Goal: Task Accomplishment & Management: Manage account settings

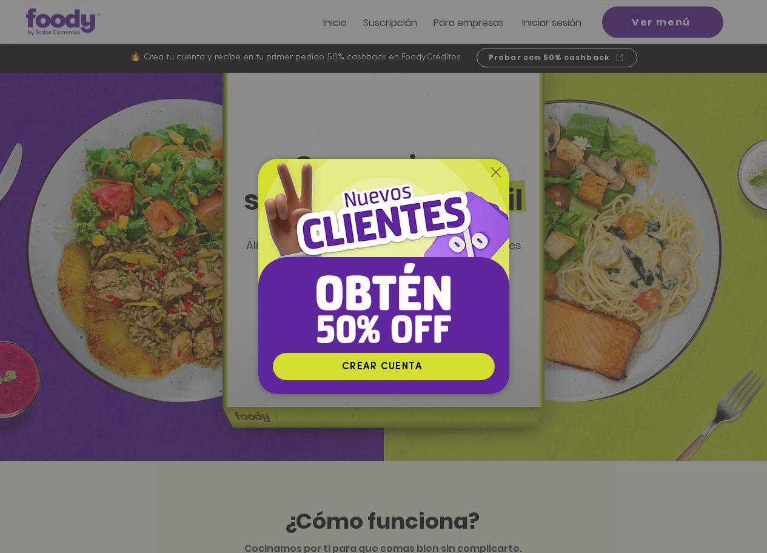
click at [500, 176] on icon "Volver al sitio" at bounding box center [496, 172] width 10 height 10
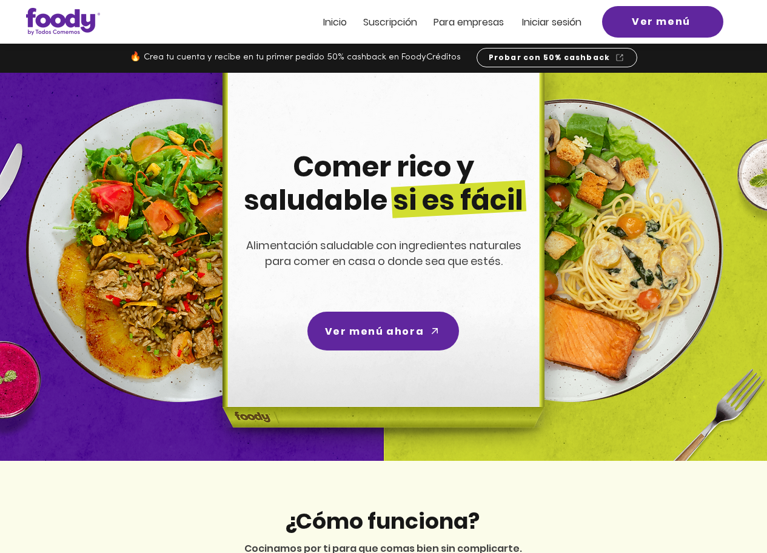
click at [543, 18] on span "Iniciar sesión" at bounding box center [551, 22] width 59 height 14
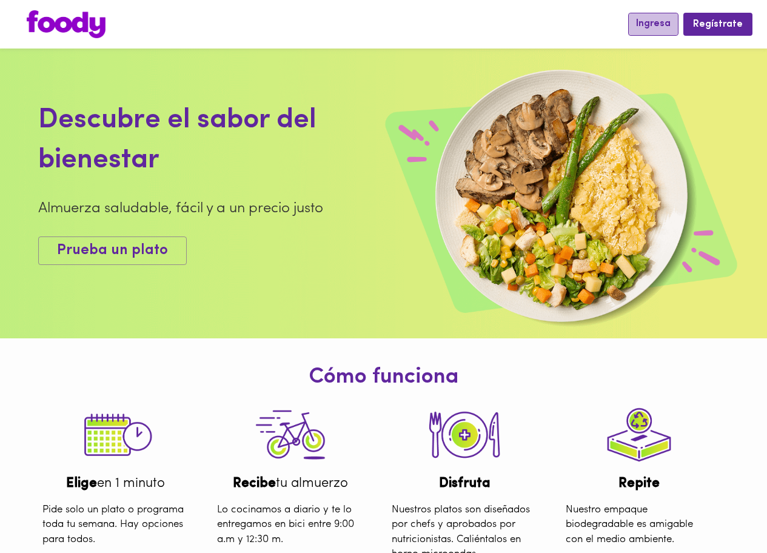
click at [660, 29] on span "Ingresa" at bounding box center [653, 24] width 35 height 12
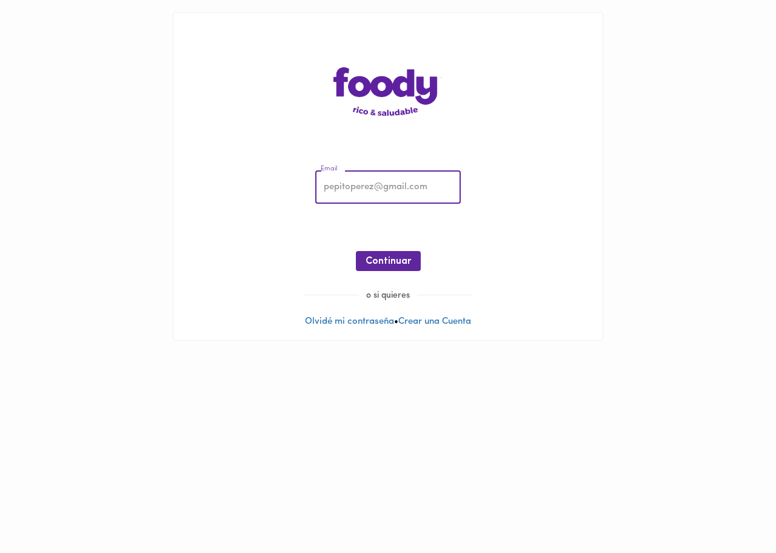
click at [373, 192] on input "email" at bounding box center [388, 187] width 146 height 33
click at [372, 192] on input "email" at bounding box center [388, 187] width 146 height 33
type input "[EMAIL_ADDRESS][DOMAIN_NAME]"
click at [377, 260] on span "Continuar" at bounding box center [388, 262] width 45 height 12
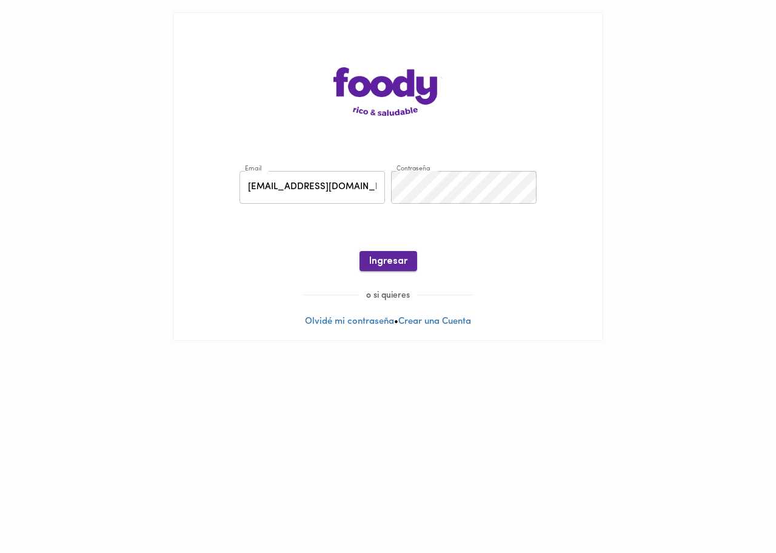
click at [391, 266] on span "Ingresar" at bounding box center [388, 262] width 38 height 12
